Goal: Task Accomplishment & Management: Manage account settings

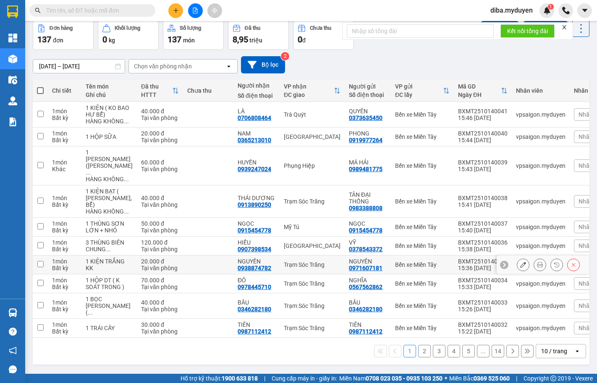
scroll to position [87, 0]
click at [570, 305] on icon at bounding box center [573, 306] width 6 height 6
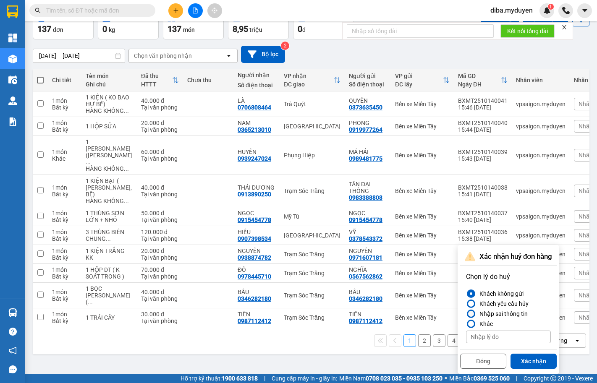
click at [523, 309] on div "Nhập sai thông tin" at bounding box center [502, 314] width 52 height 10
click at [466, 314] on input "Nhập sai thông tin" at bounding box center [466, 314] width 0 height 0
click at [532, 354] on button "Xác nhận" at bounding box center [533, 361] width 46 height 15
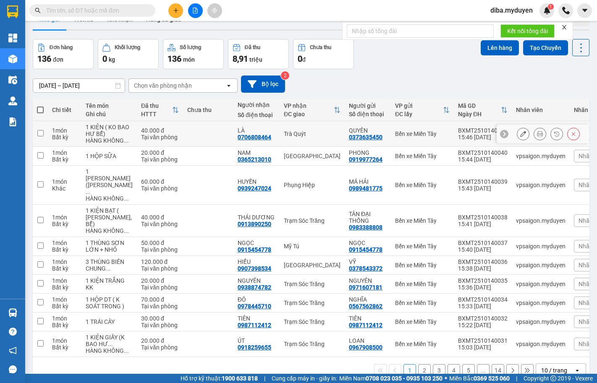
scroll to position [0, 0]
